Goal: Task Accomplishment & Management: Manage account settings

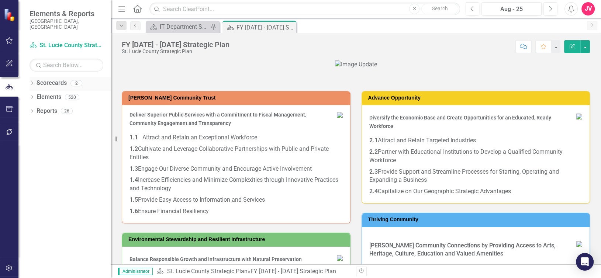
click at [54, 79] on link "Scorecards" at bounding box center [52, 83] width 30 height 8
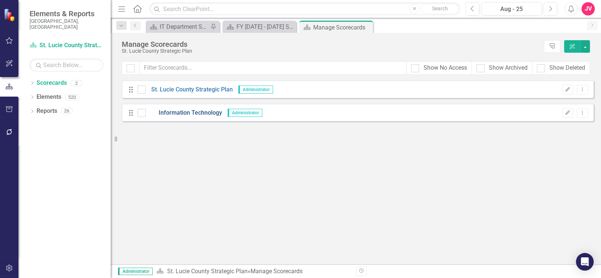
click at [193, 115] on link "Information Technology" at bounding box center [184, 113] width 76 height 8
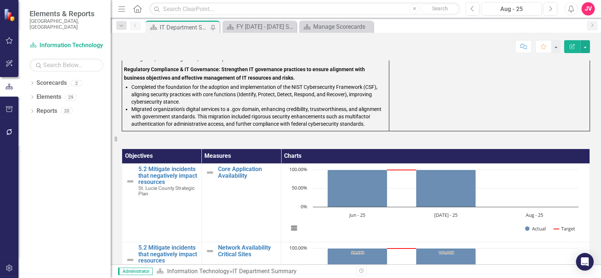
scroll to position [443, 0]
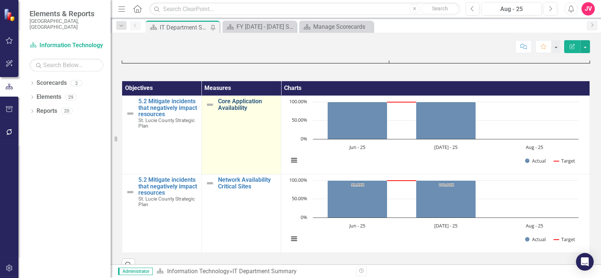
click at [240, 107] on link "Core Application Availability" at bounding box center [247, 104] width 59 height 13
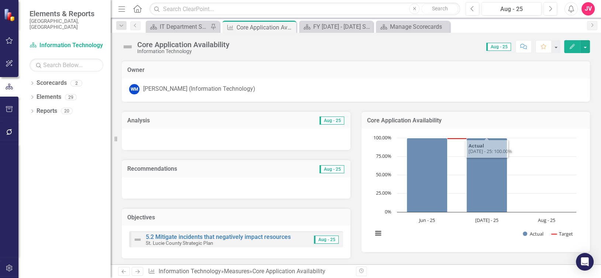
click at [570, 48] on icon "button" at bounding box center [571, 46] width 5 height 5
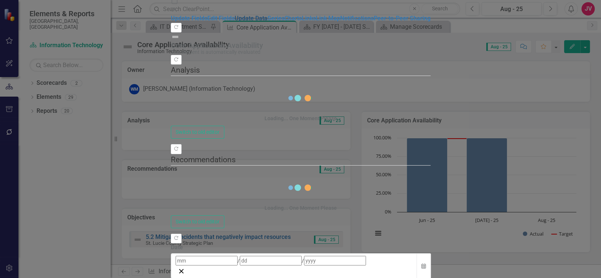
click at [235, 22] on link "Update Data" at bounding box center [251, 18] width 33 height 7
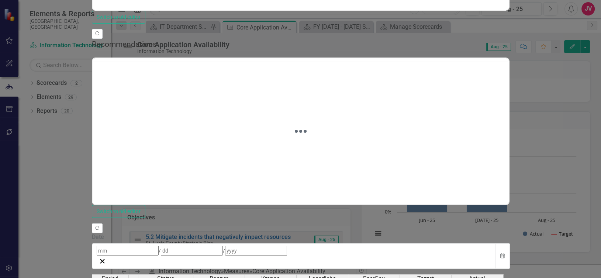
scroll to position [296, 0]
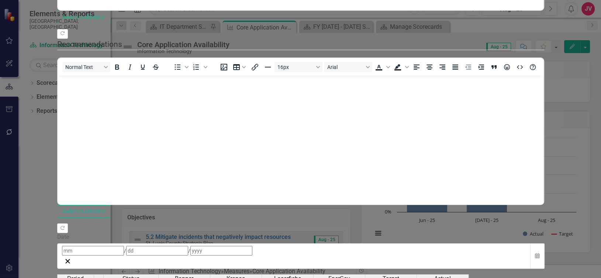
type textarea "100"
type textarea "2"
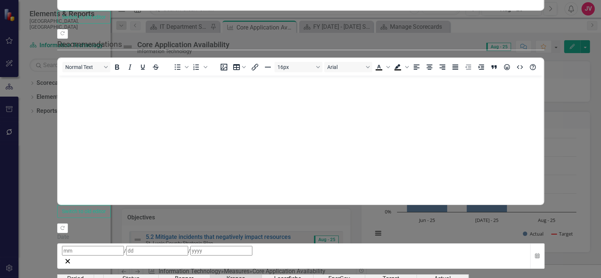
type textarea "100"
type textarea "2"
type textarea "100"
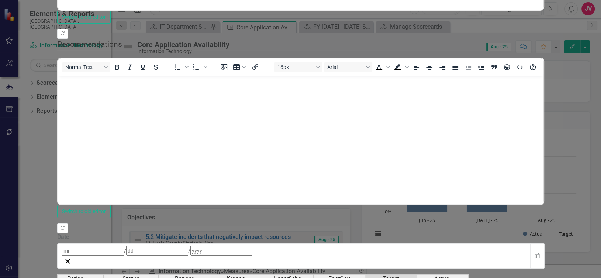
type textarea "99"
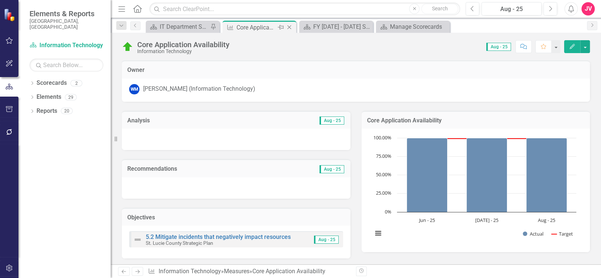
click at [290, 27] on icon "Close" at bounding box center [288, 27] width 7 height 6
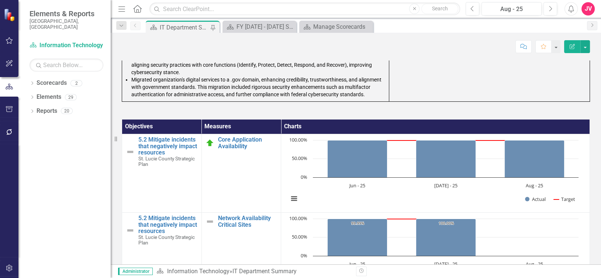
scroll to position [455, 0]
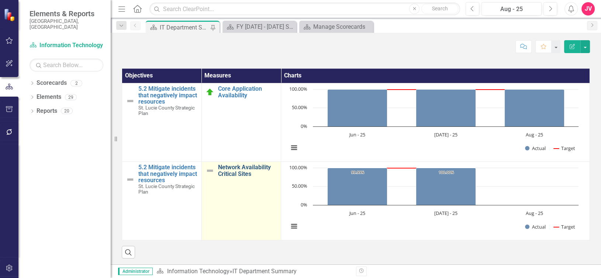
click at [242, 165] on link "Network Availability Critical Sites" at bounding box center [247, 170] width 59 height 13
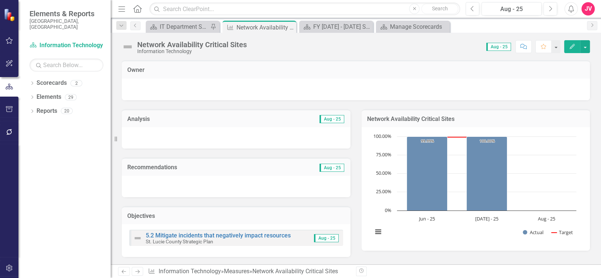
click at [567, 48] on button "Edit" at bounding box center [572, 46] width 16 height 13
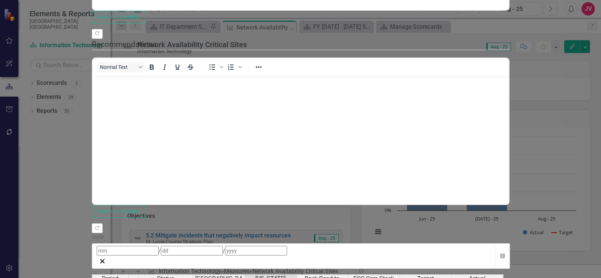
type textarea "99.979"
type textarea "100"
type textarea "99.985"
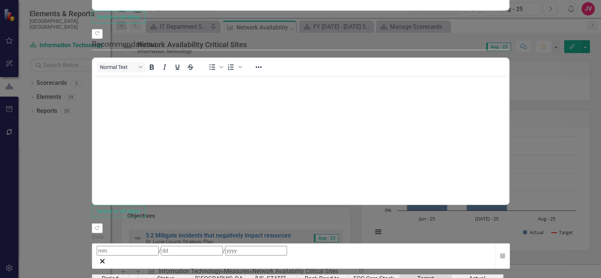
type textarea "99"
